Goal: Find specific page/section: Find specific page/section

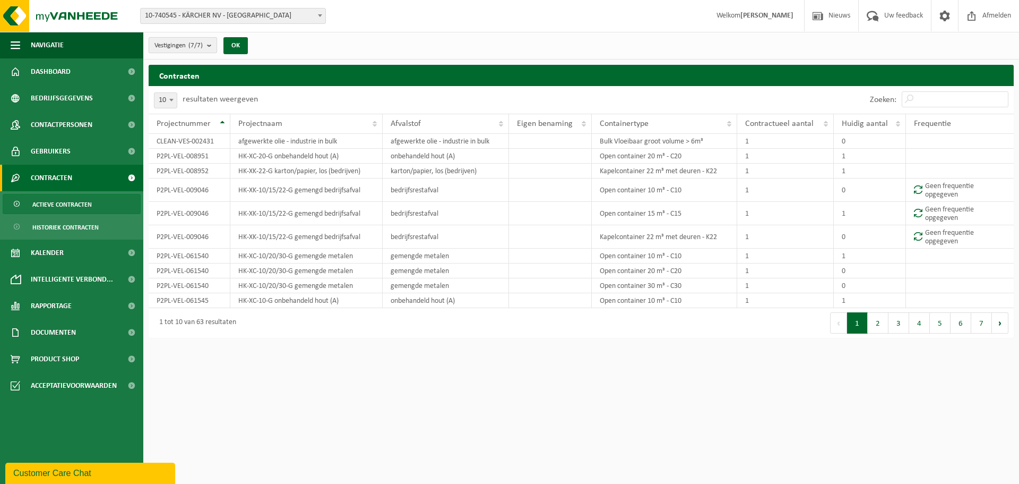
click at [210, 44] on b "submit" at bounding box center [212, 45] width 10 height 15
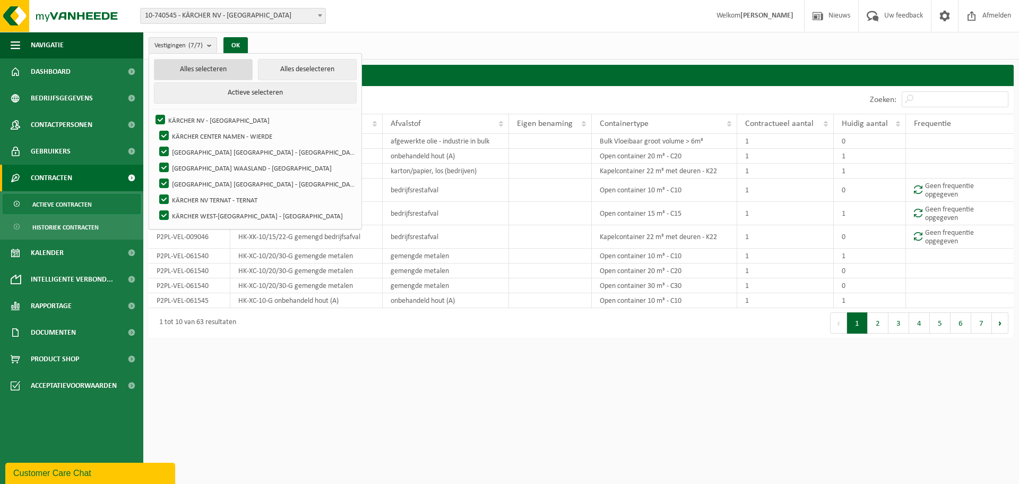
click at [202, 65] on button "Alles selecteren" at bounding box center [203, 69] width 99 height 21
click at [270, 72] on button "Alles deselecteren" at bounding box center [307, 69] width 99 height 21
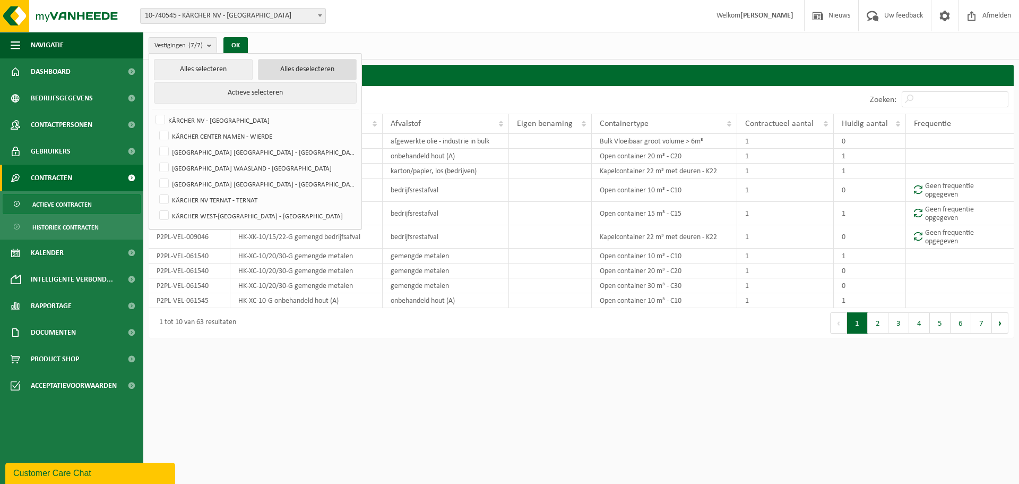
checkbox input "false"
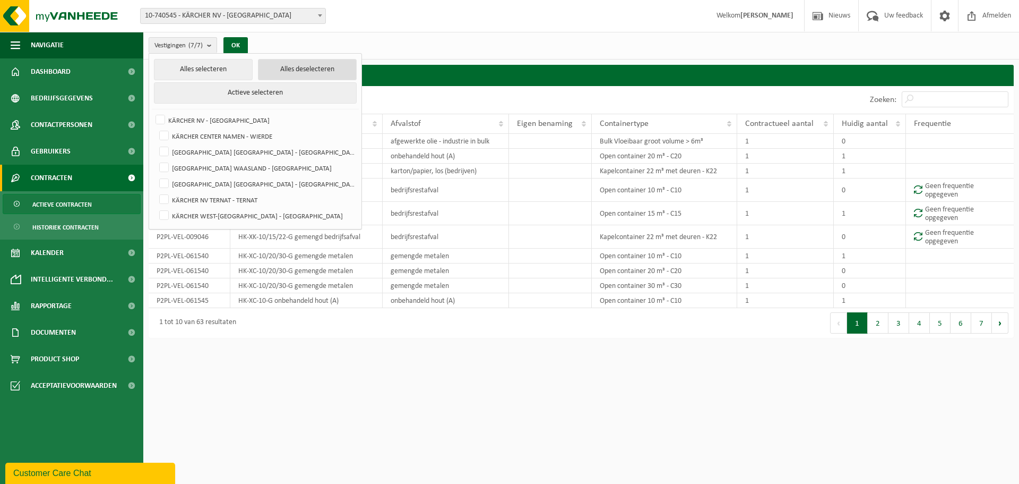
checkbox input "false"
click at [213, 116] on label "KÄRCHER NV - [GEOGRAPHIC_DATA]" at bounding box center [254, 120] width 203 height 16
click at [152, 112] on input "KÄRCHER NV - [GEOGRAPHIC_DATA]" at bounding box center [151, 111] width 1 height 1
checkbox input "true"
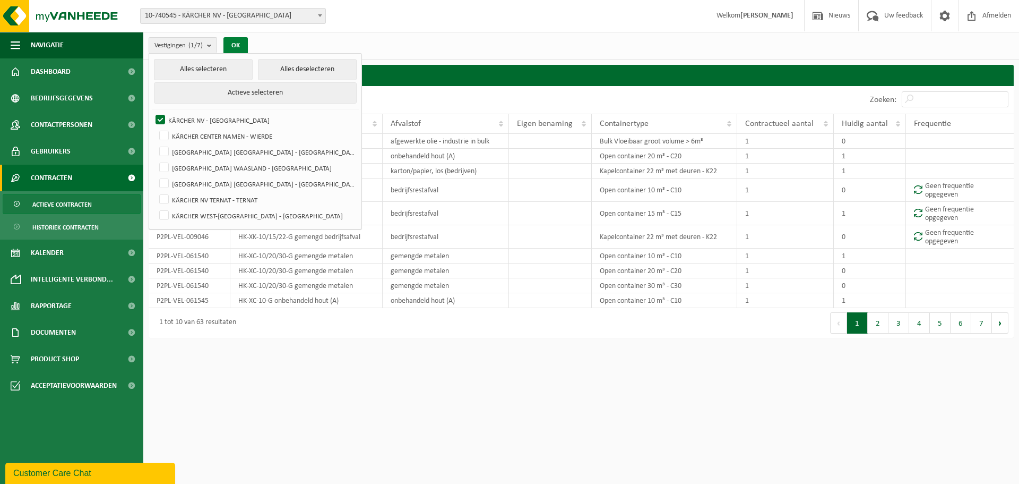
click at [240, 53] on button "OK" at bounding box center [235, 45] width 24 height 17
